Goal: Task Accomplishment & Management: Use online tool/utility

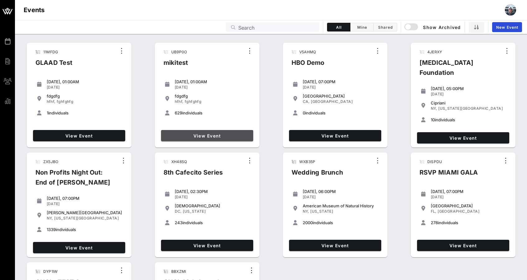
click at [218, 136] on span "View Event" at bounding box center [207, 135] width 87 height 5
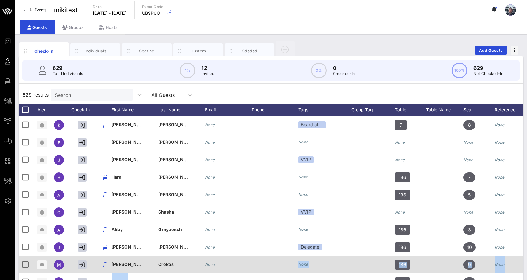
drag, startPoint x: 131, startPoint y: 274, endPoint x: 262, endPoint y: 270, distance: 131.2
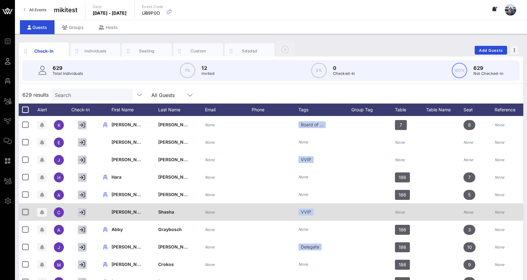
click at [197, 206] on div "Shasha" at bounding box center [181, 215] width 47 height 25
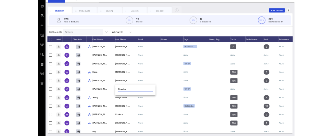
scroll to position [0, 62]
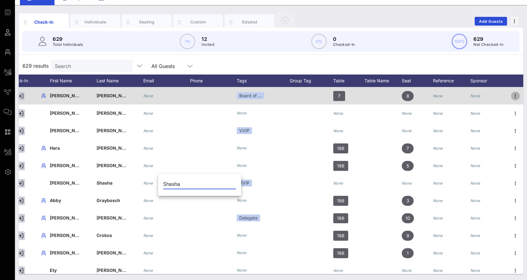
click at [513, 94] on icon "button" at bounding box center [515, 95] width 7 height 7
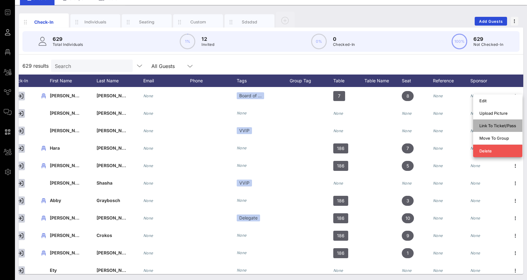
click at [503, 127] on div "Link To Ticket/Pass" at bounding box center [497, 125] width 37 height 5
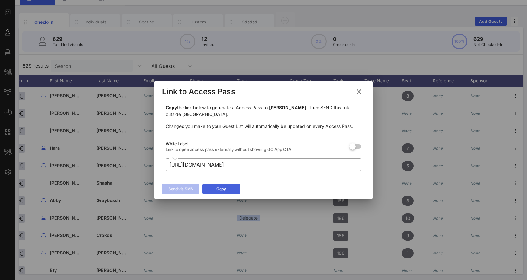
click at [210, 188] on button "Copy" at bounding box center [220, 189] width 37 height 10
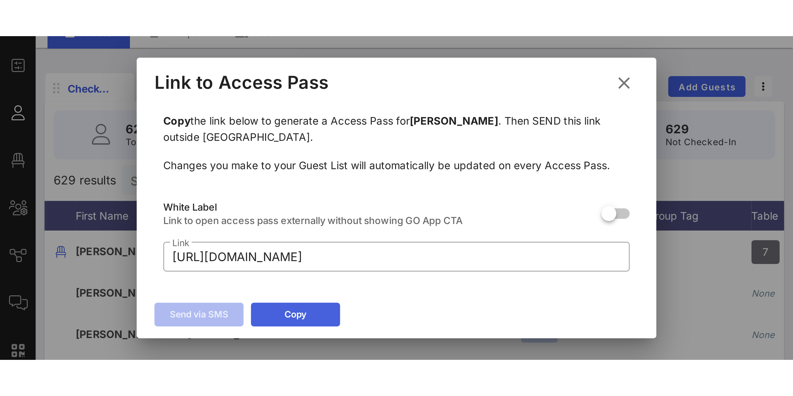
scroll to position [0, 0]
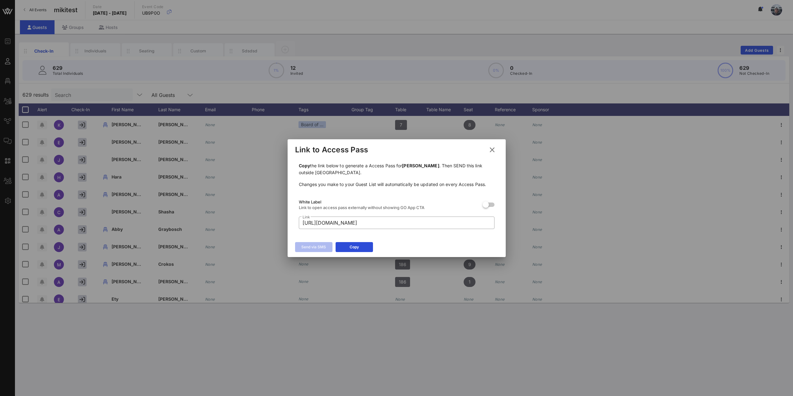
click at [364, 279] on div at bounding box center [396, 198] width 793 height 396
click at [357, 245] on div "Copy" at bounding box center [354, 247] width 9 height 6
